Goal: Complete application form

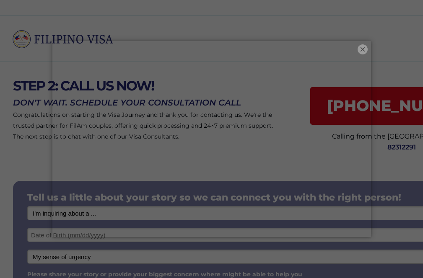
click at [362, 52] on button "×" at bounding box center [362, 49] width 10 height 10
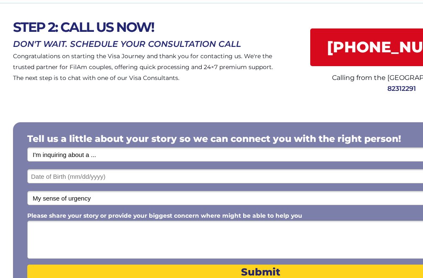
scroll to position [60, 0]
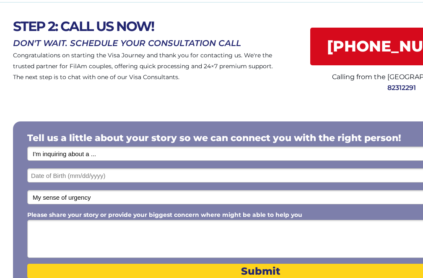
click at [126, 156] on select "I'm inquiring about a ... I don't know or other services Retirement Visa for Th…" at bounding box center [260, 154] width 466 height 14
select select "1793"
click at [27, 147] on select "I'm inquiring about a ... I don't know or other services Retirement Visa for Th…" at bounding box center [260, 154] width 466 height 14
click at [179, 198] on select "My sense of urgency Low Priority - I'm just looking Medium High Priority - I ne…" at bounding box center [260, 197] width 466 height 14
select select "1804"
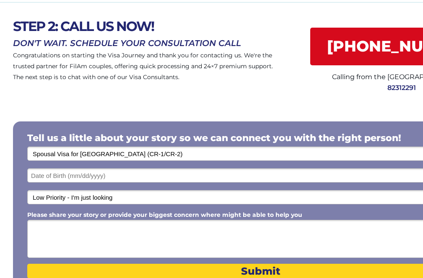
click at [27, 190] on select "My sense of urgency Low Priority - I'm just looking Medium High Priority - I ne…" at bounding box center [260, 197] width 466 height 14
click at [116, 233] on textarea "Please share your story or provide your biggest concern where might be able to …" at bounding box center [260, 239] width 466 height 38
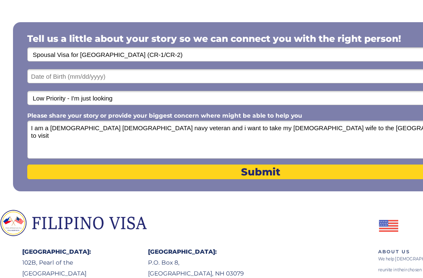
scroll to position [167, 0]
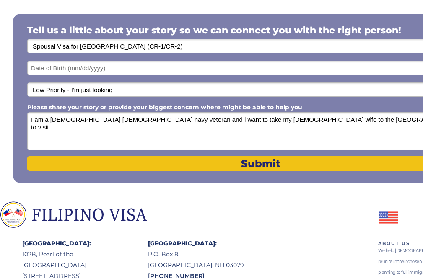
type textarea "I am a [DEMOGRAPHIC_DATA] [DEMOGRAPHIC_DATA] navy veteran and i want to take my…"
click at [262, 159] on span "Submit" at bounding box center [260, 164] width 466 height 12
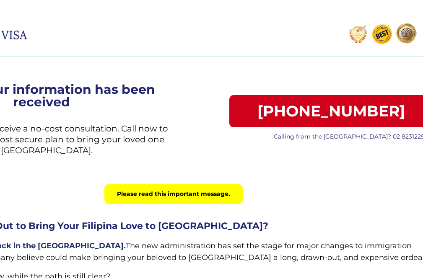
scroll to position [0, 101]
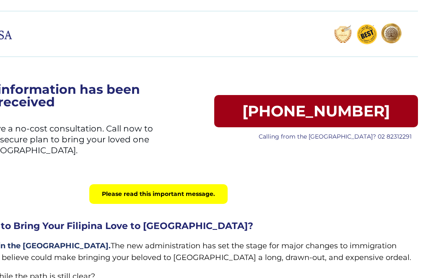
click at [369, 112] on link "606-617-9985" at bounding box center [316, 111] width 204 height 32
